Goal: Information Seeking & Learning: Learn about a topic

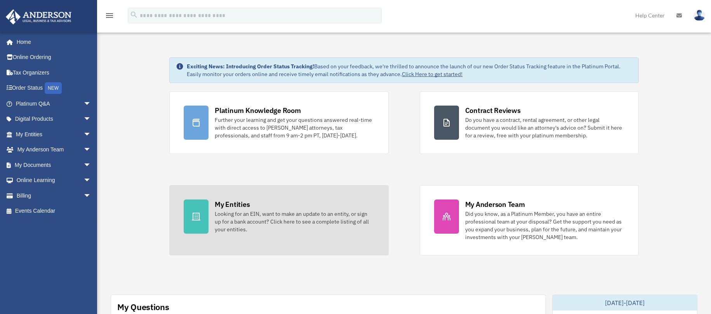
click at [242, 211] on div "Looking for an EIN, want to make an update to an entity, or sign up for a bank …" at bounding box center [294, 221] width 159 height 23
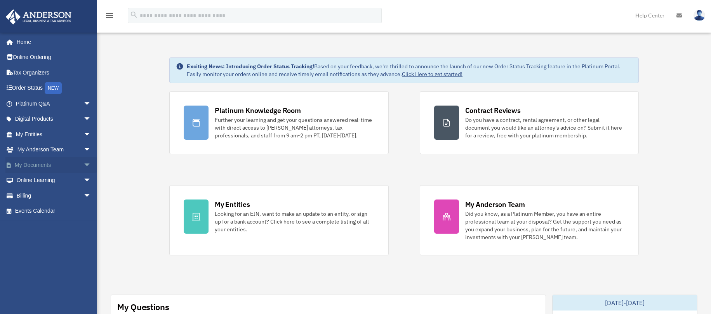
click at [50, 166] on link "My Documents arrow_drop_down" at bounding box center [54, 165] width 98 height 16
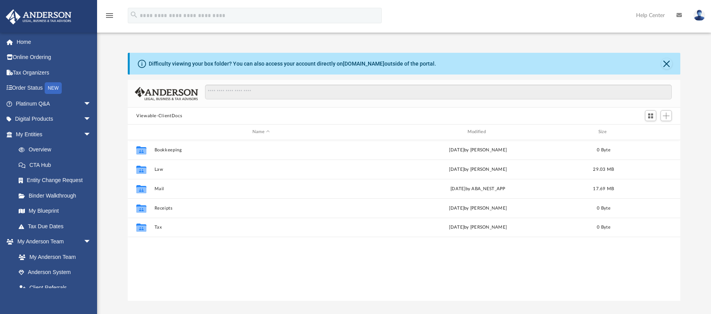
scroll to position [171, 547]
click at [84, 134] on span "arrow_drop_down" at bounding box center [92, 135] width 16 height 16
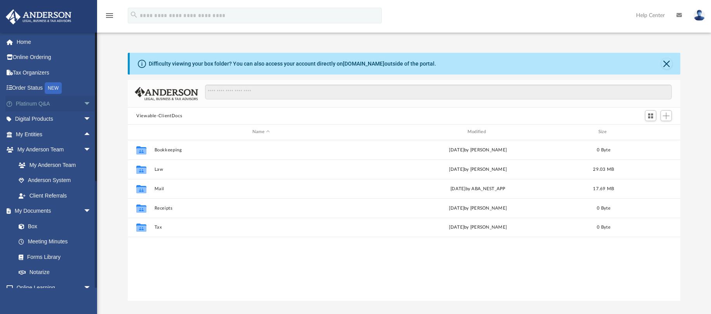
click at [31, 103] on link "Platinum Q&A arrow_drop_down" at bounding box center [54, 104] width 98 height 16
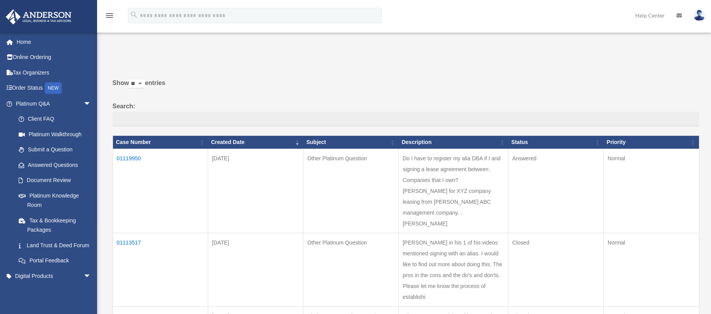
click at [131, 158] on td "01119950" at bounding box center [160, 191] width 95 height 84
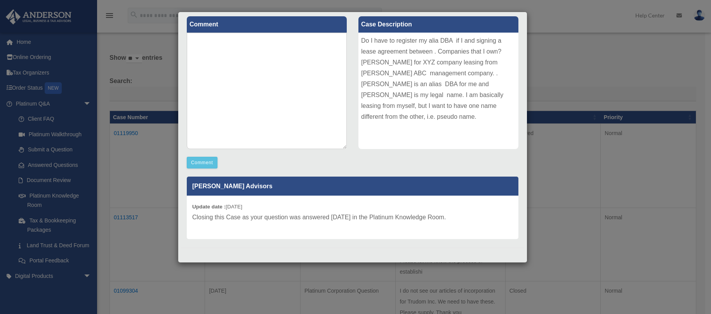
scroll to position [39, 0]
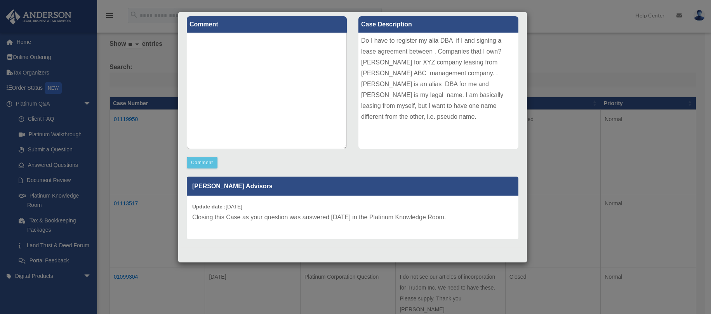
click at [372, 211] on div "Update date : 09-23-2025 Closing this Case as your question was answered today …" at bounding box center [353, 218] width 332 height 44
click at [154, 177] on div "Case Detail × Other Platinum Question Case Number 01119950 Created Date Septemb…" at bounding box center [355, 157] width 711 height 314
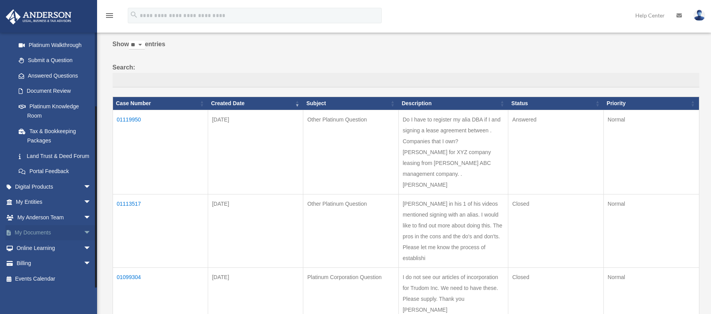
scroll to position [99, 0]
click at [38, 235] on link "My Documents arrow_drop_down" at bounding box center [54, 233] width 98 height 16
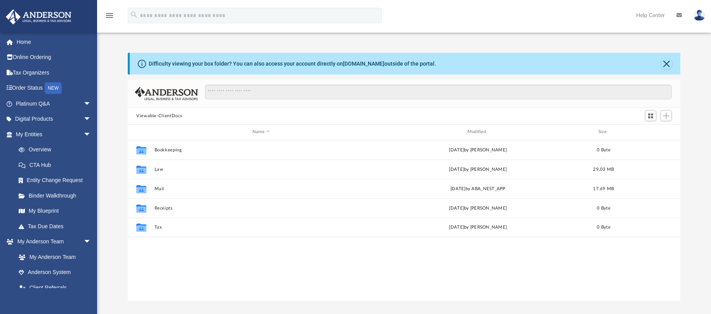
scroll to position [171, 547]
click at [84, 135] on span "arrow_drop_down" at bounding box center [92, 135] width 16 height 16
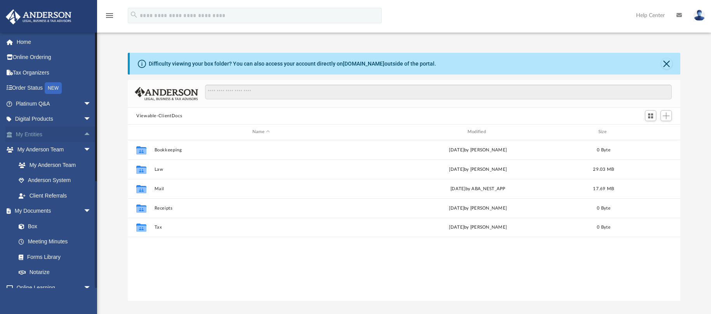
click at [84, 134] on span "arrow_drop_up" at bounding box center [92, 135] width 16 height 16
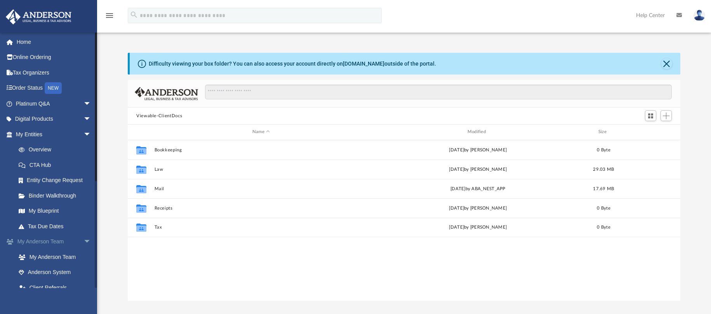
click at [59, 244] on link "My Anderson Team arrow_drop_down" at bounding box center [54, 242] width 98 height 16
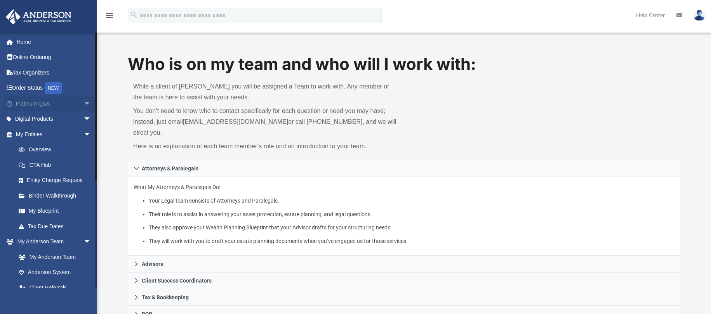
click at [21, 102] on link "Platinum Q&A arrow_drop_down" at bounding box center [54, 104] width 98 height 16
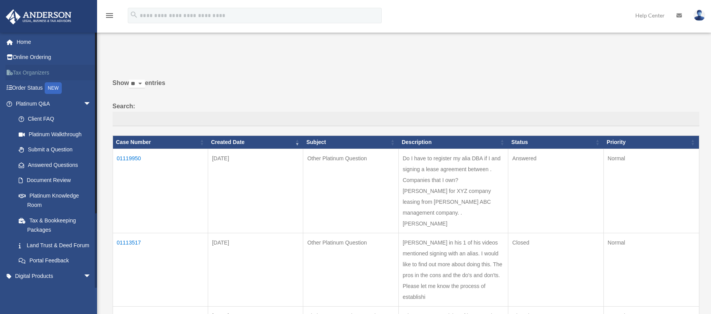
click at [33, 74] on link "Tax Organizers" at bounding box center [54, 73] width 98 height 16
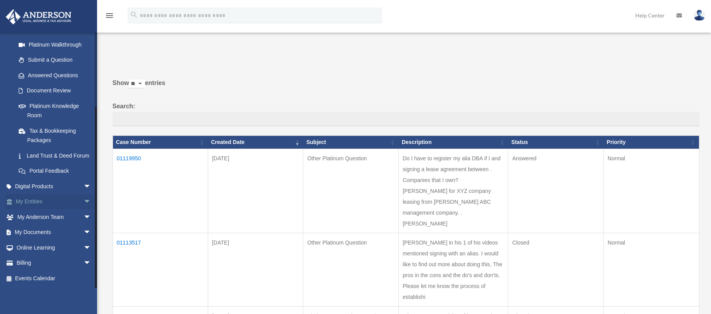
scroll to position [39, 0]
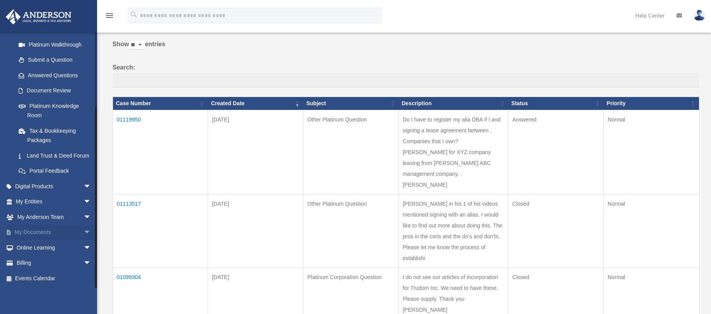
click at [42, 233] on link "My Documents arrow_drop_down" at bounding box center [54, 233] width 98 height 16
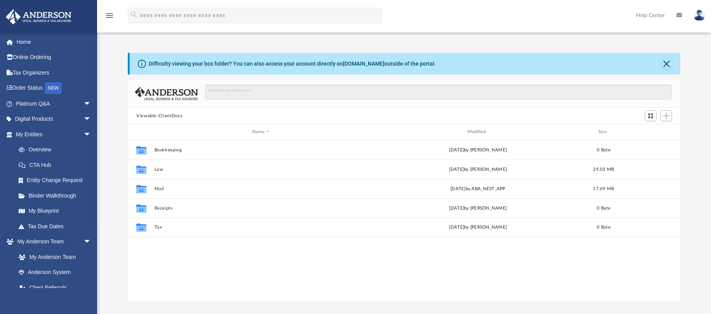
scroll to position [171, 547]
click at [66, 256] on link "My Anderson Team" at bounding box center [57, 257] width 92 height 16
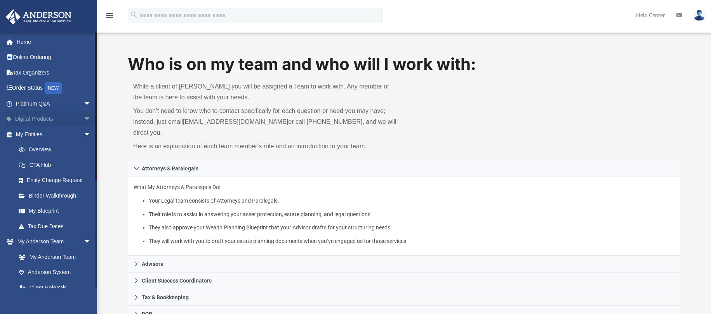
click at [34, 118] on link "Digital Products arrow_drop_down" at bounding box center [54, 120] width 98 height 16
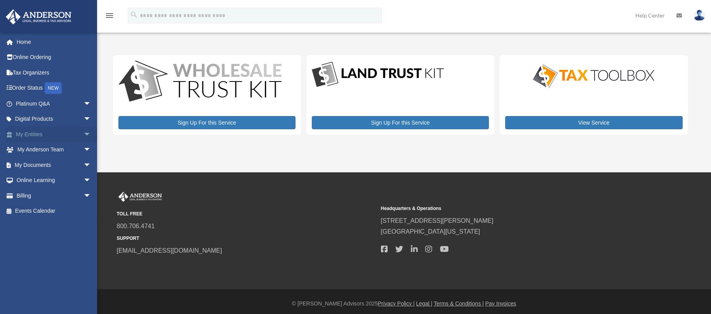
click at [42, 134] on link "My Entities arrow_drop_down" at bounding box center [54, 135] width 98 height 16
click at [84, 134] on span "arrow_drop_down" at bounding box center [92, 135] width 16 height 16
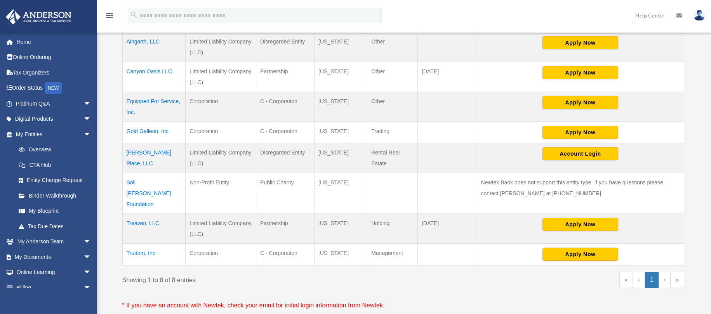
scroll to position [194, 0]
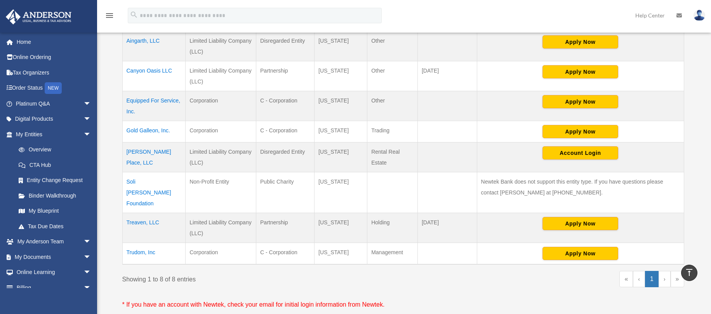
click at [148, 213] on td "Treaven, LLC" at bounding box center [153, 228] width 63 height 30
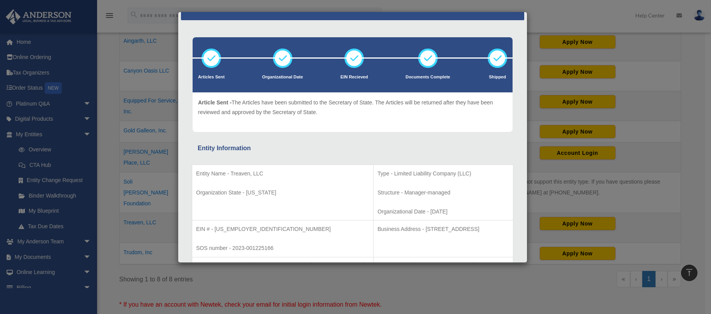
scroll to position [0, 0]
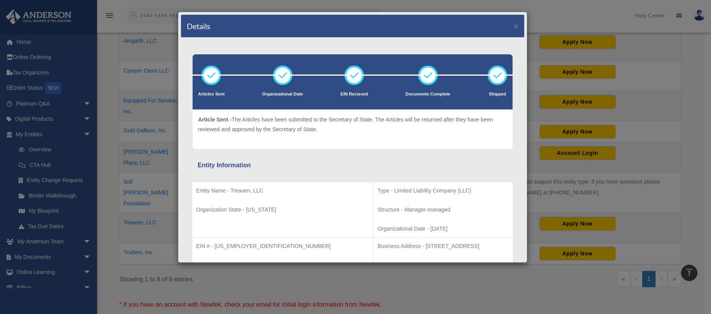
click at [104, 52] on div "Details × Articles Sent Organizational Date" at bounding box center [355, 157] width 711 height 314
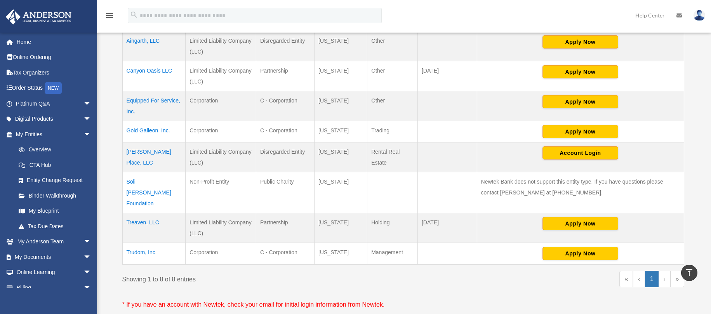
click at [142, 213] on td "Treaven, LLC" at bounding box center [153, 228] width 63 height 30
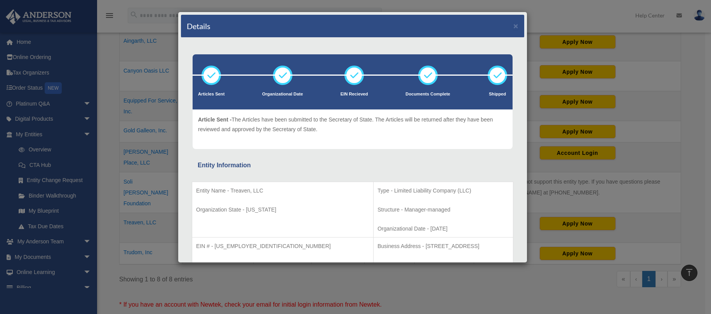
click at [563, 12] on div "Details × Articles Sent Organizational Date" at bounding box center [355, 157] width 711 height 314
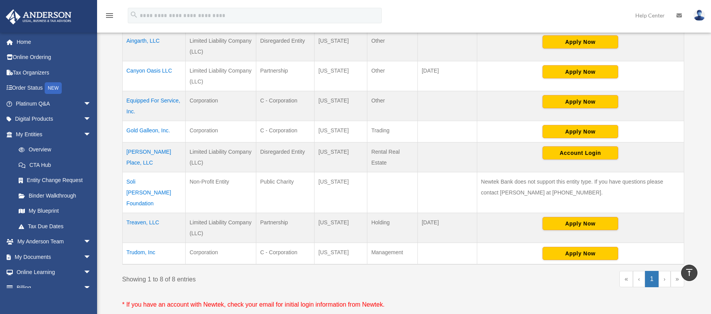
click at [140, 213] on td "Treaven, LLC" at bounding box center [153, 228] width 63 height 30
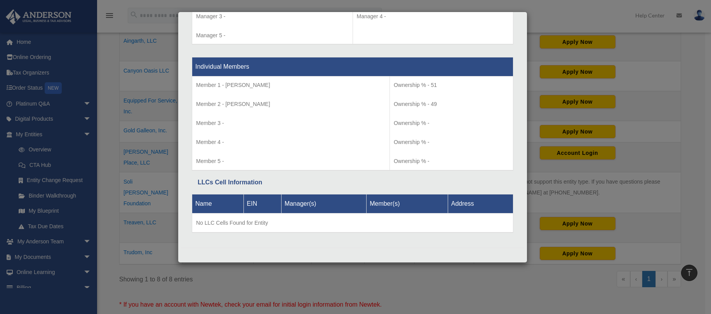
scroll to position [233, 0]
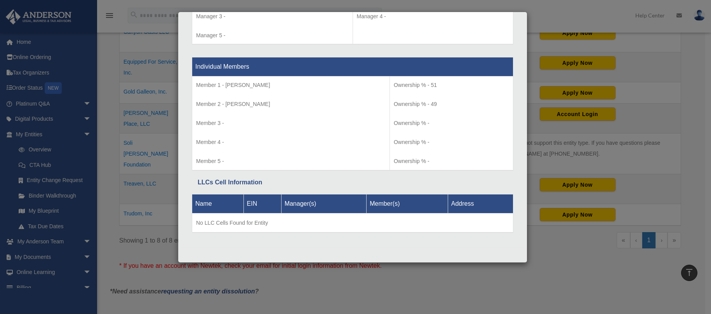
click at [54, 193] on div "Details × Articles Sent Organizational Date" at bounding box center [355, 157] width 711 height 314
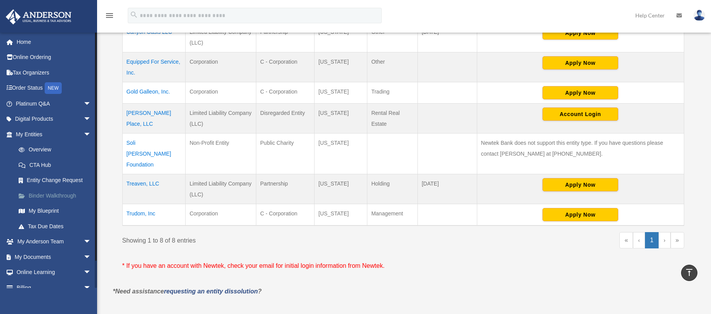
click at [57, 195] on link "Binder Walkthrough" at bounding box center [57, 196] width 92 height 16
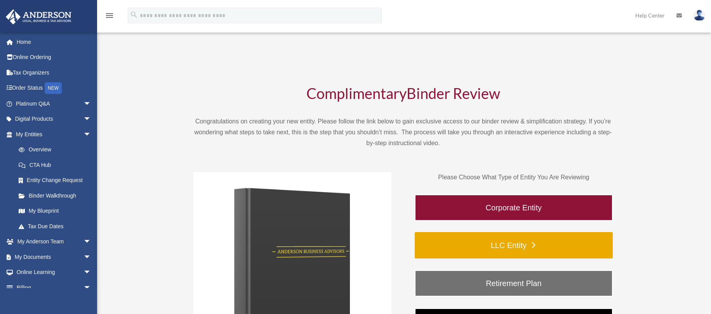
click at [526, 244] on link "LLC Entity" at bounding box center [514, 245] width 198 height 26
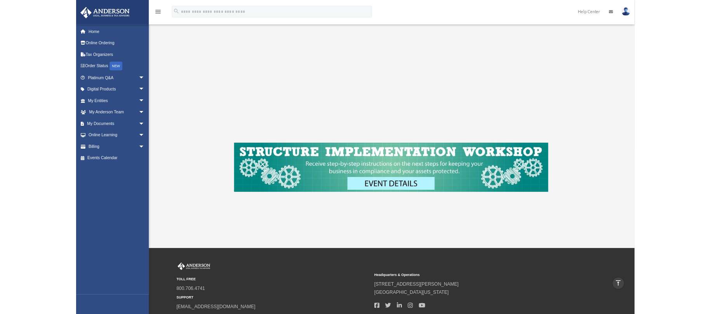
scroll to position [194, 0]
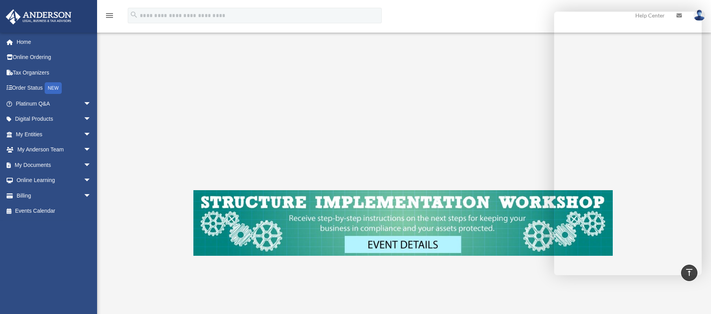
click at [470, 17] on div "menu search Site Menu add [EMAIL_ADDRESS][DOMAIN_NAME] My Profile Reset Passwor…" at bounding box center [356, 19] width 700 height 26
